Goal: Use online tool/utility: Utilize a website feature to perform a specific function

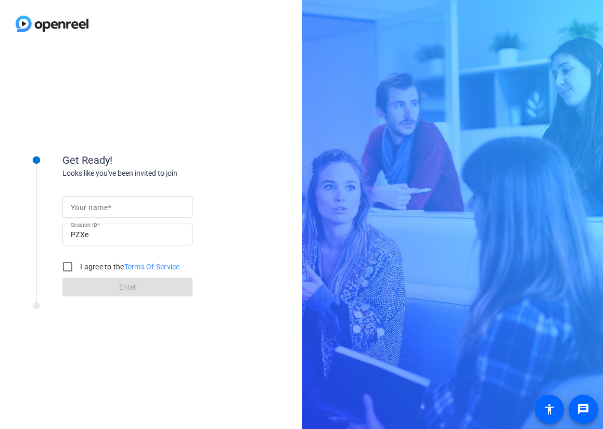
click at [87, 206] on mat-label "Your name" at bounding box center [89, 207] width 37 height 8
click at [87, 206] on input "Your name" at bounding box center [127, 207] width 113 height 12
type input "[PERSON_NAME]"
click at [70, 268] on input "I agree to the Terms Of Service" at bounding box center [67, 266] width 21 height 21
checkbox input "true"
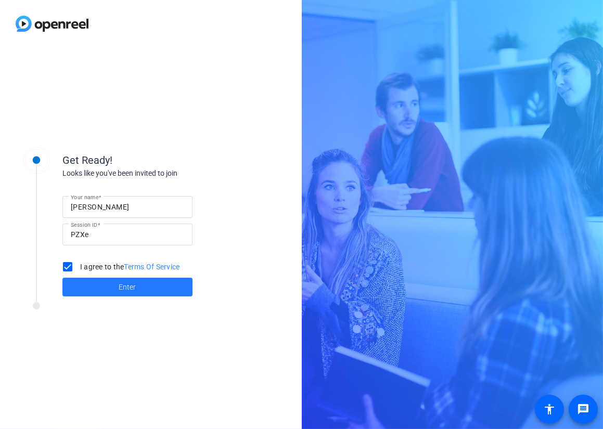
click at [138, 287] on span at bounding box center [127, 286] width 130 height 25
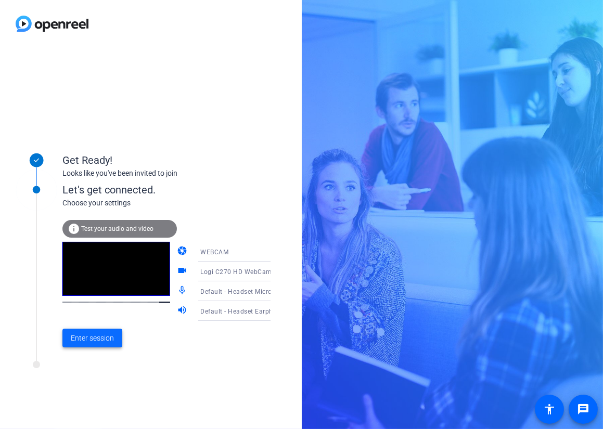
click at [84, 342] on span "Enter session" at bounding box center [92, 338] width 43 height 11
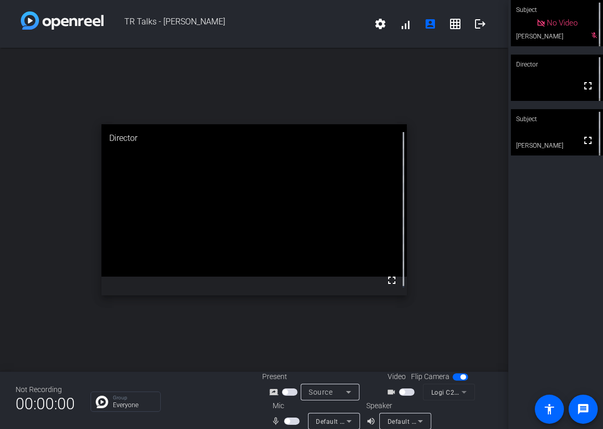
click at [294, 423] on span "button" at bounding box center [292, 420] width 16 height 7
click at [451, 28] on mat-icon "grid_on" at bounding box center [455, 24] width 12 height 12
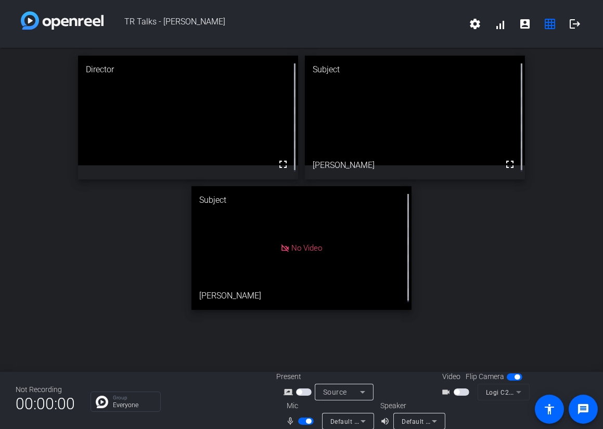
click at [462, 389] on span "button" at bounding box center [461, 391] width 16 height 7
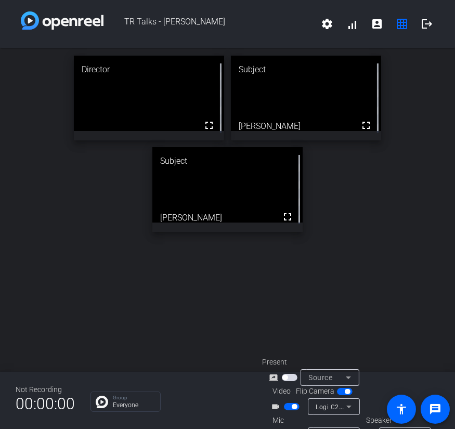
drag, startPoint x: 264, startPoint y: 317, endPoint x: 243, endPoint y: 329, distance: 24.7
click at [264, 317] on div "Director fullscreen Subject fullscreen [PERSON_NAME] Subject fullscreen [PERSON…" at bounding box center [227, 210] width 455 height 324
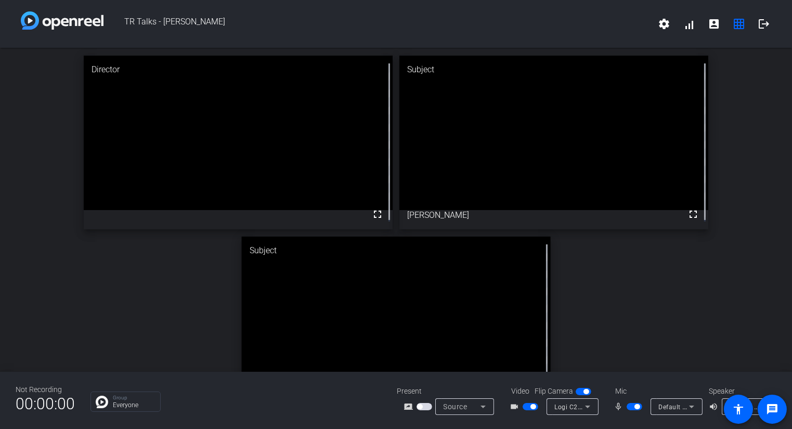
click at [602, 406] on span "button" at bounding box center [634, 406] width 16 height 7
click at [524, 404] on span "button" at bounding box center [530, 406] width 16 height 7
